Goal: Check status: Check status

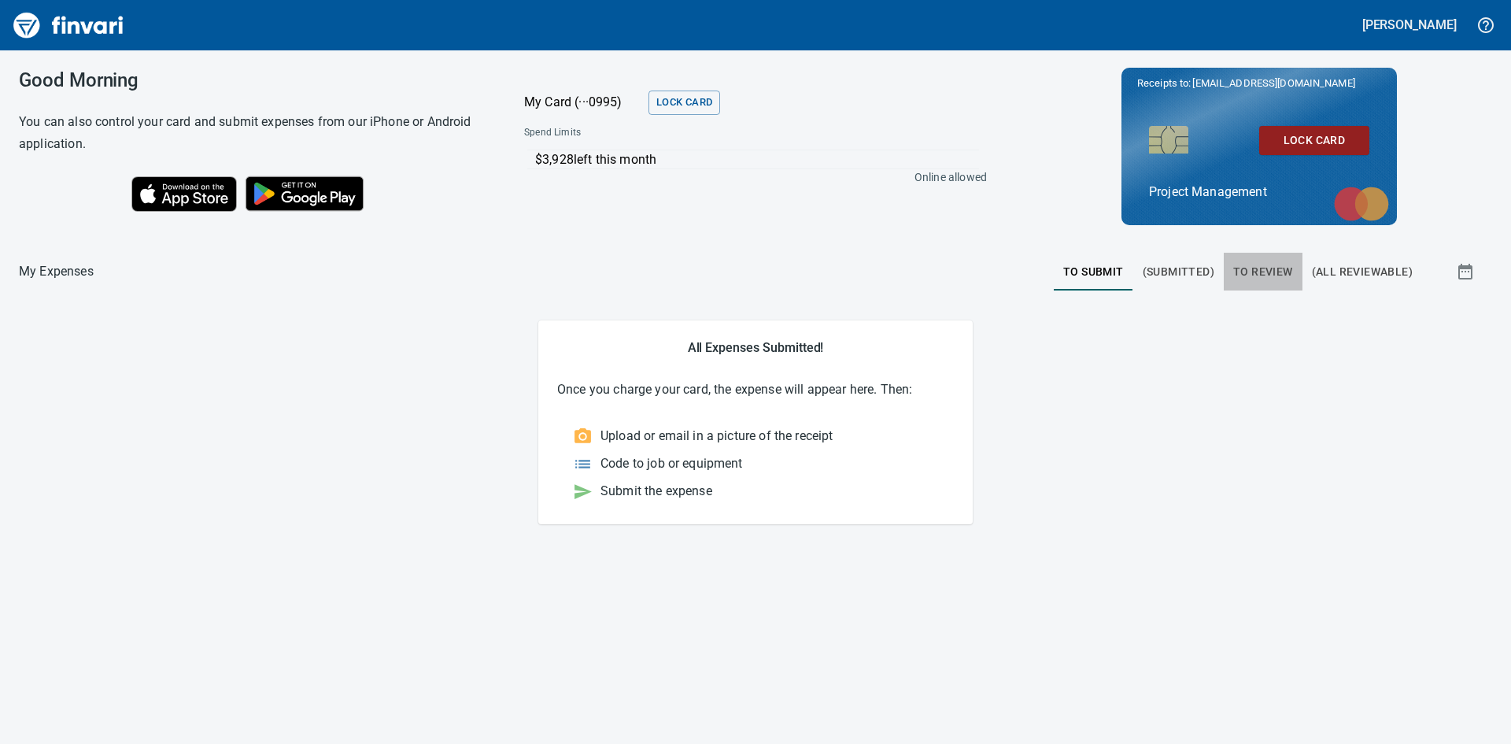
click at [1274, 270] on span "To Review" at bounding box center [1263, 272] width 60 height 20
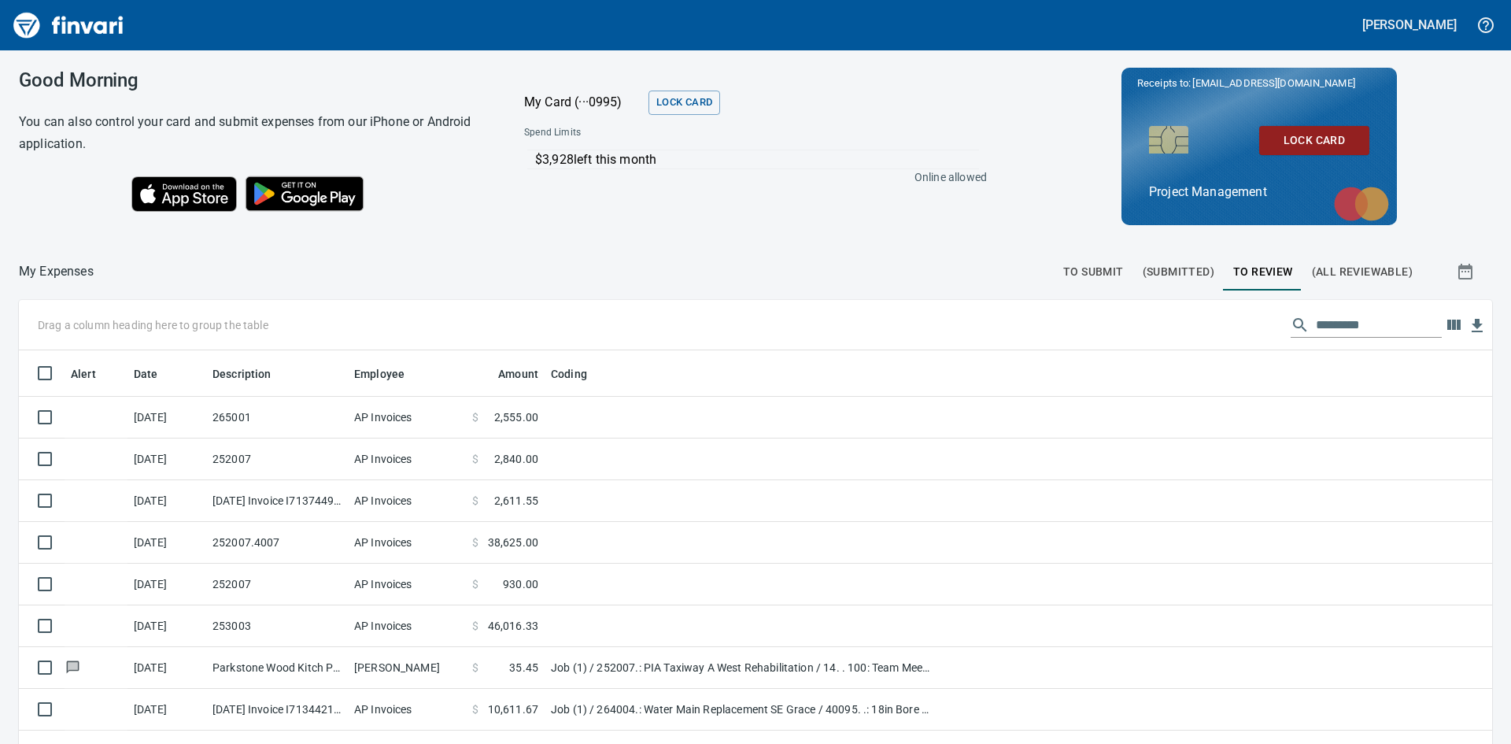
scroll to position [559, 1438]
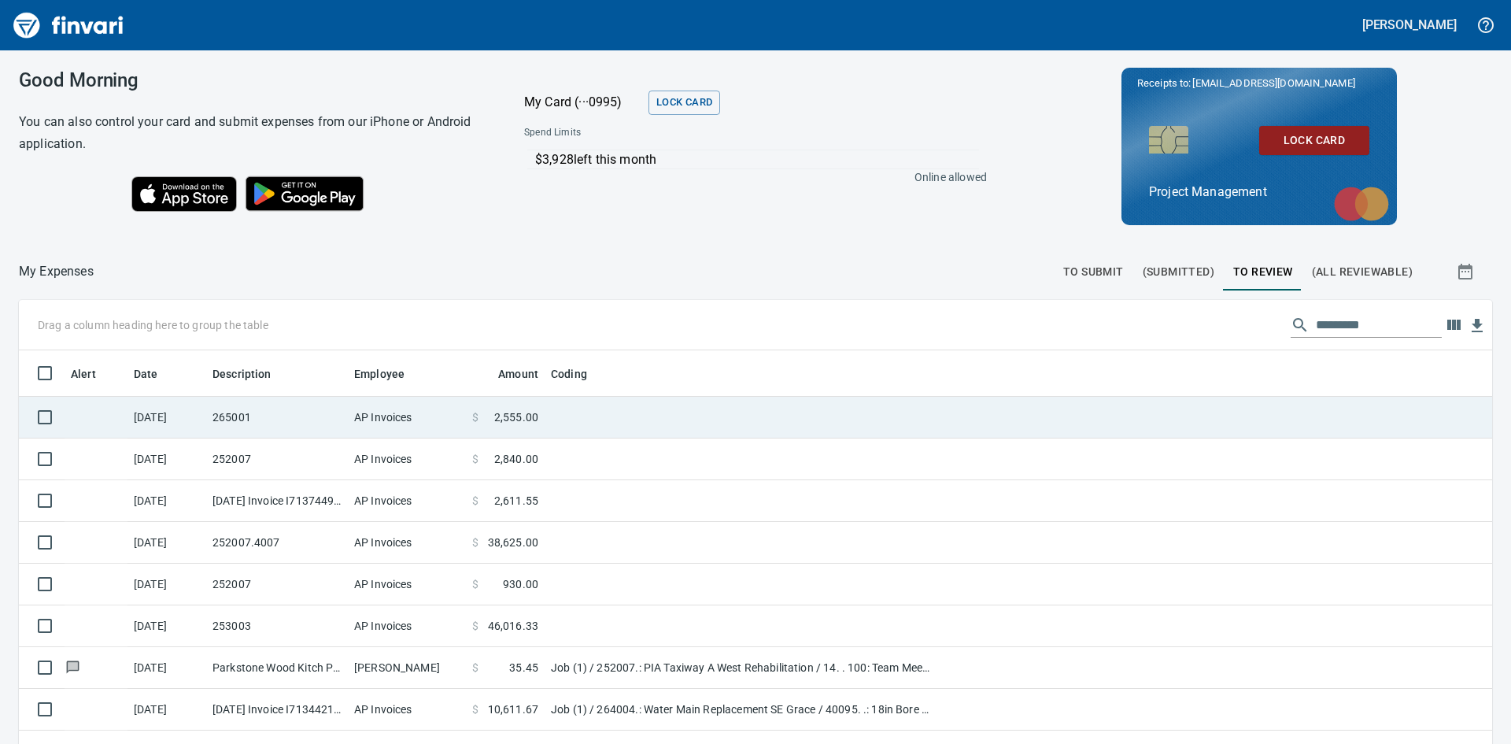
click at [268, 419] on td "265001" at bounding box center [277, 418] width 142 height 42
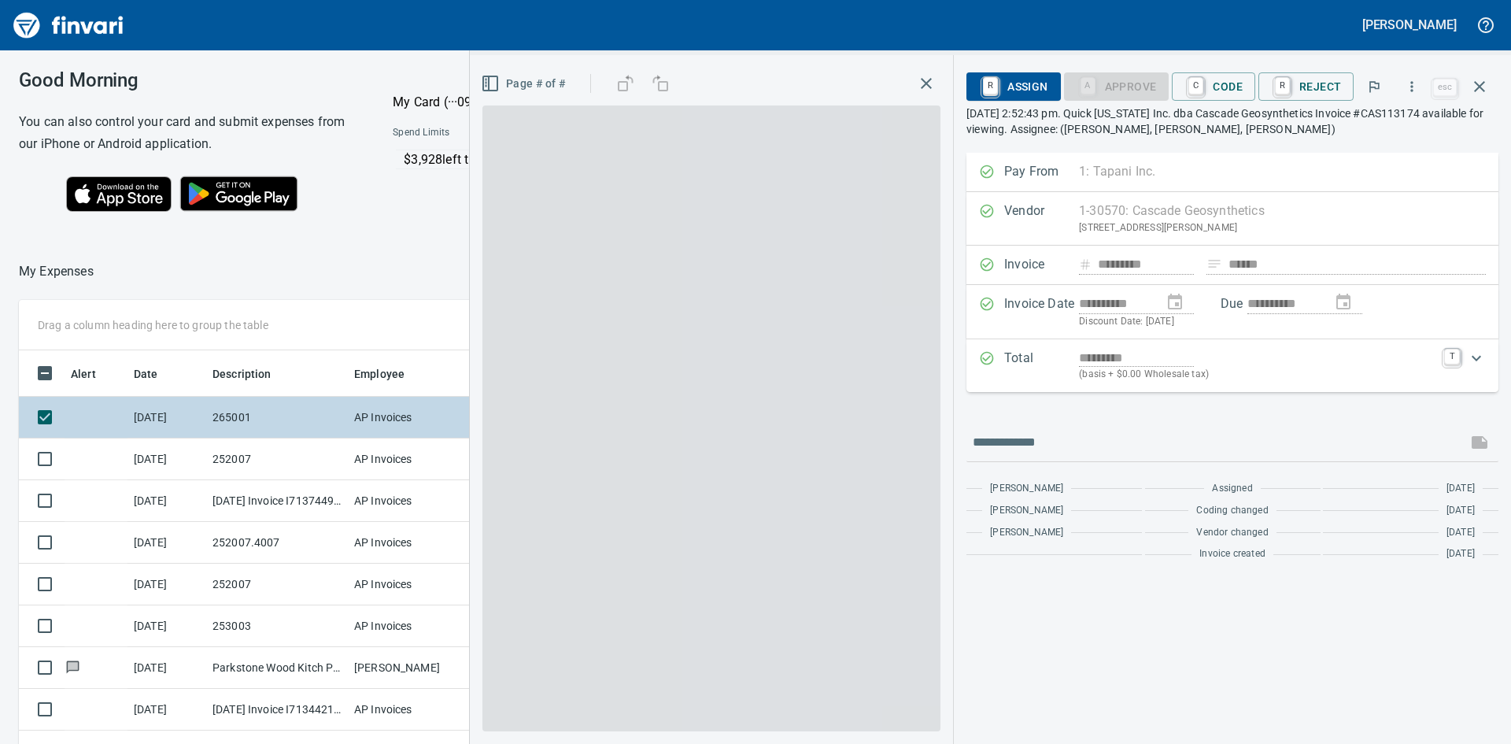
scroll to position [559, 1044]
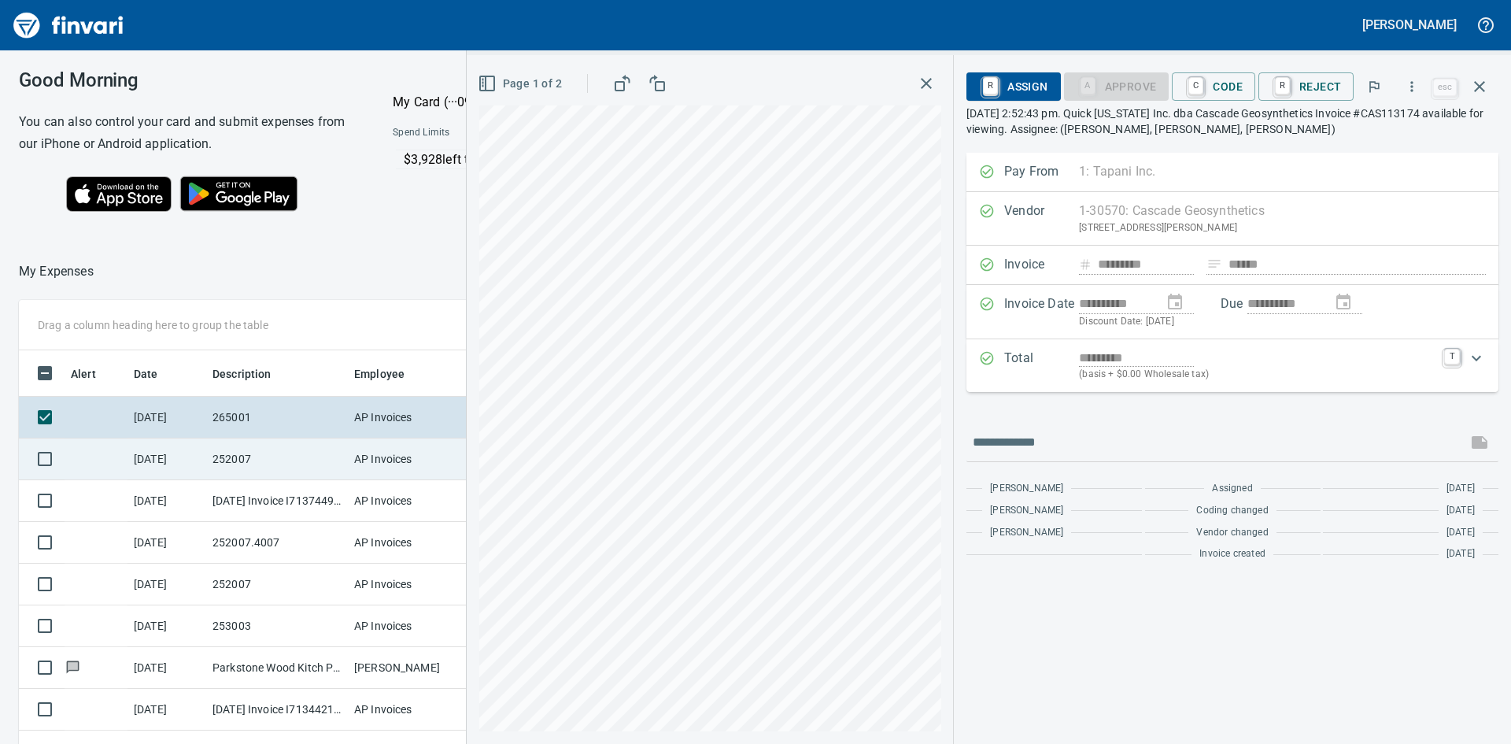
click at [240, 455] on td "252007" at bounding box center [277, 459] width 142 height 42
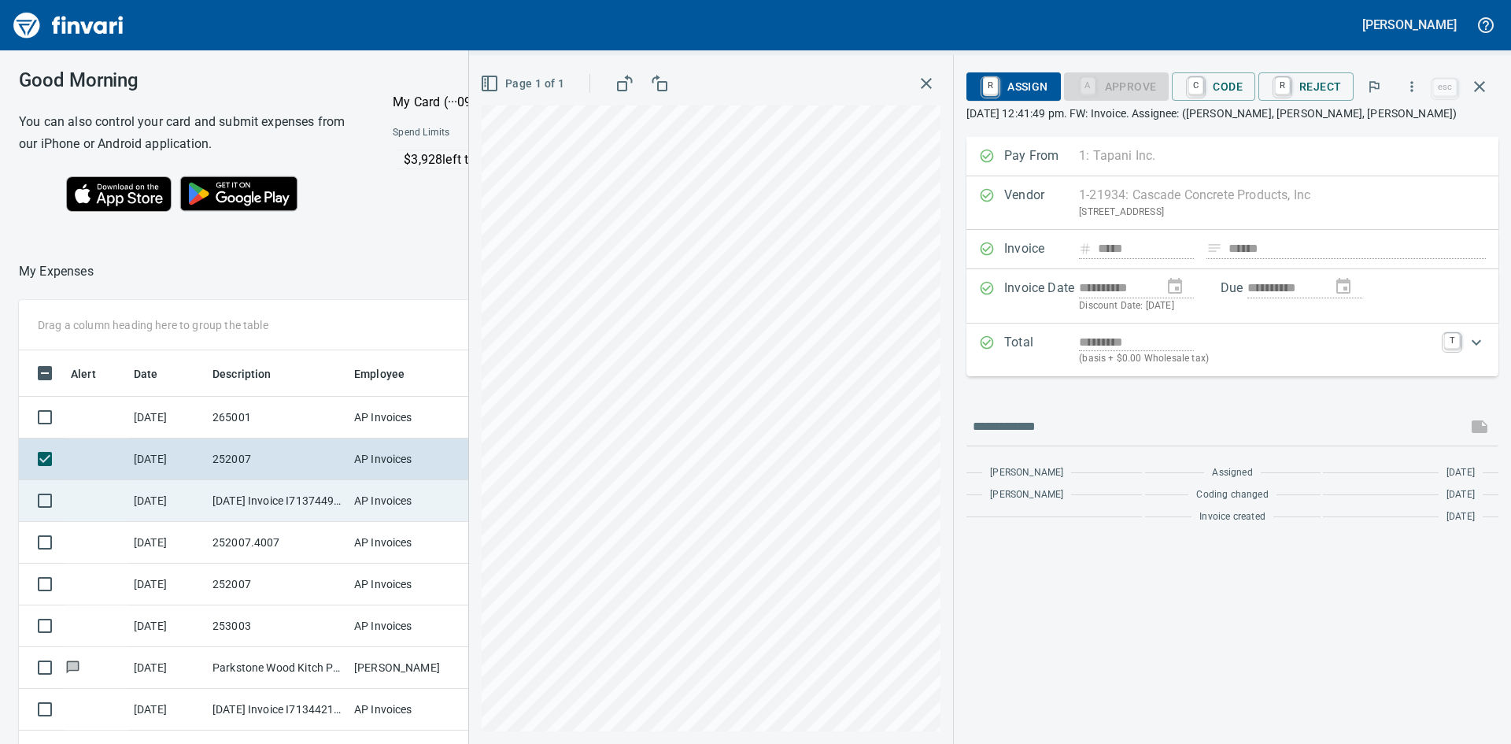
click at [275, 493] on td "[DATE] Invoice I7137449 from [PERSON_NAME] Company Inc. (1-10431)" at bounding box center [277, 501] width 142 height 42
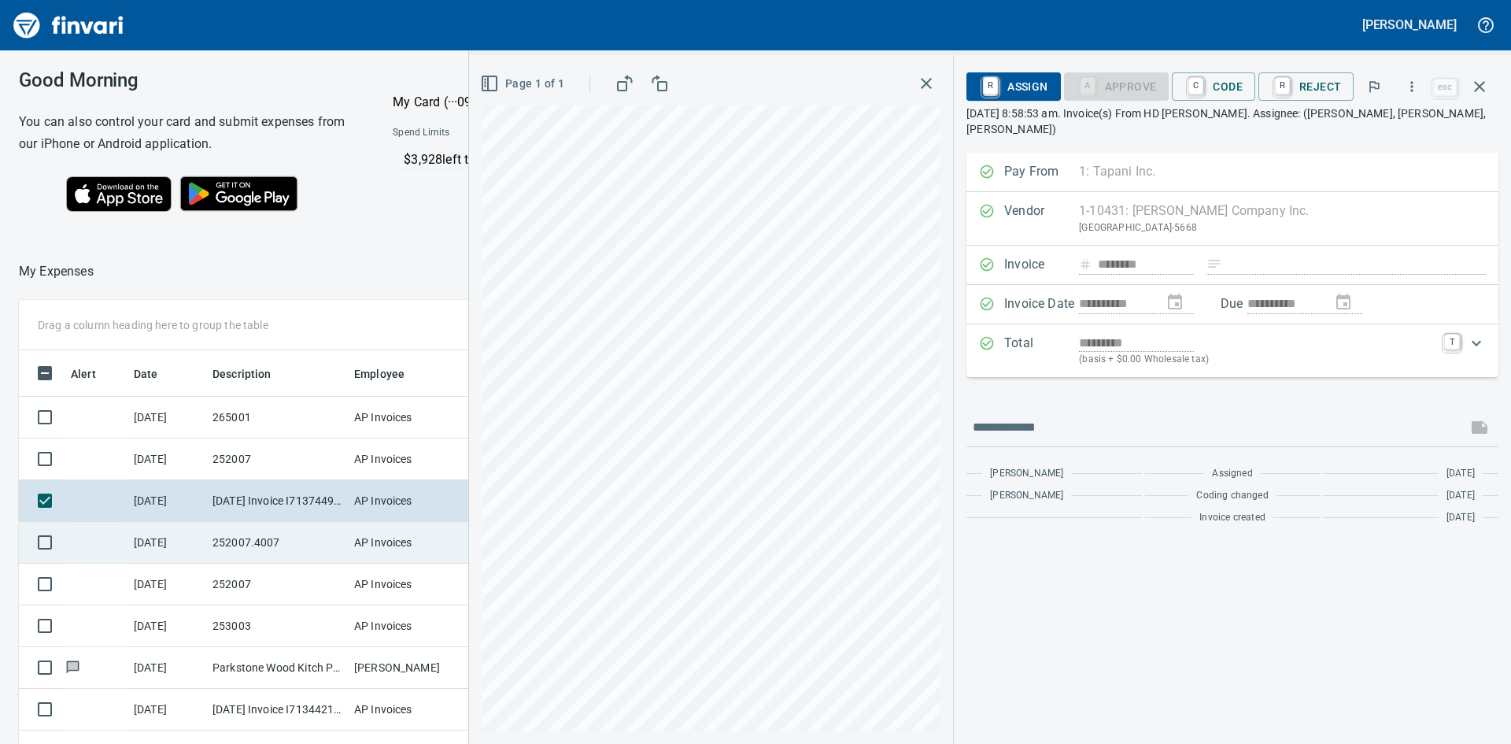
click at [285, 536] on td "252007.4007" at bounding box center [277, 543] width 142 height 42
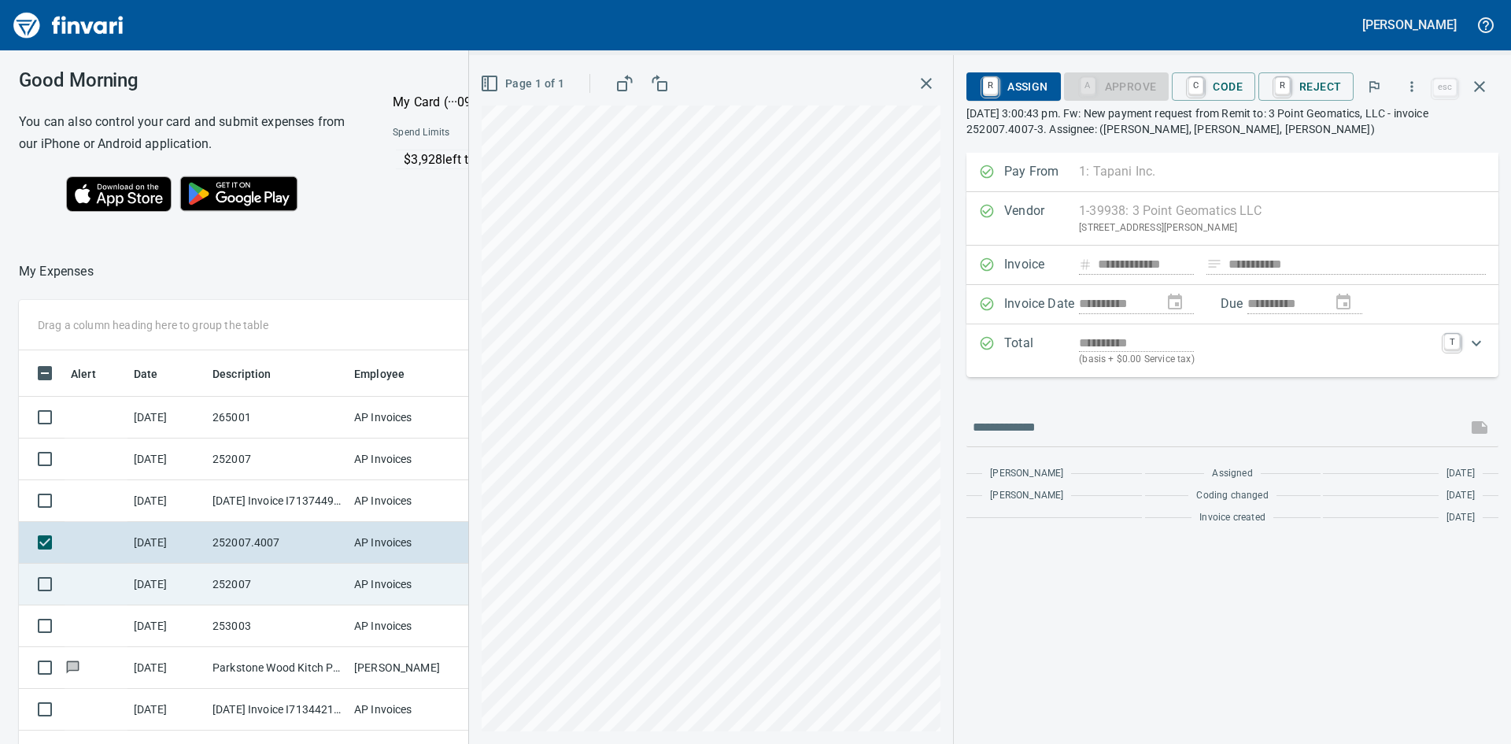
click at [273, 581] on td "252007" at bounding box center [277, 584] width 142 height 42
